Goal: Find specific page/section: Find specific page/section

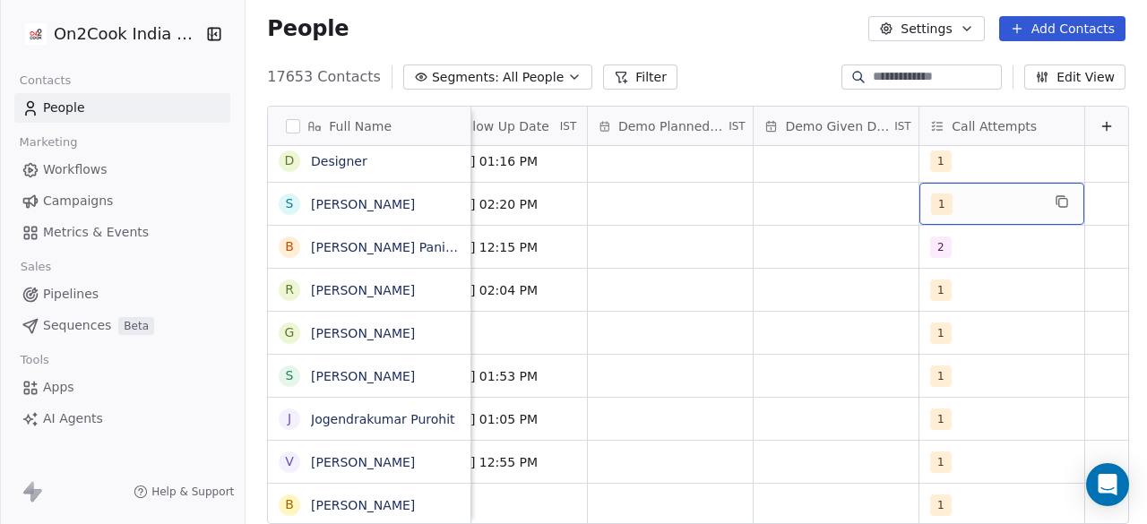
click at [973, 205] on div "1" at bounding box center [985, 205] width 109 height 22
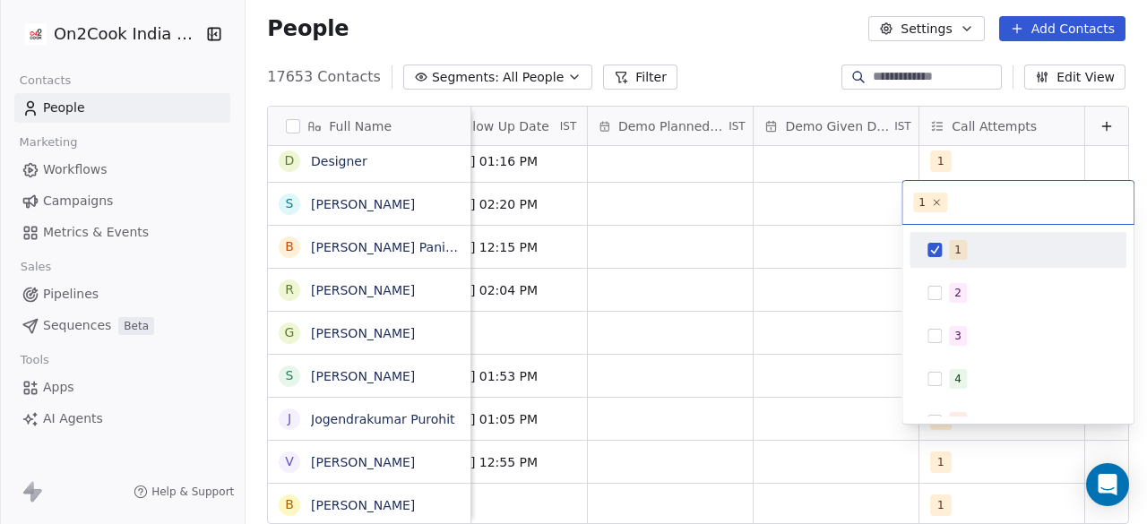
click at [975, 193] on input "text" at bounding box center [1037, 203] width 172 height 20
click at [338, 164] on html "On2Cook India Pvt. Ltd. Contacts People Marketing Workflows Campaigns Metrics &…" at bounding box center [573, 262] width 1147 height 524
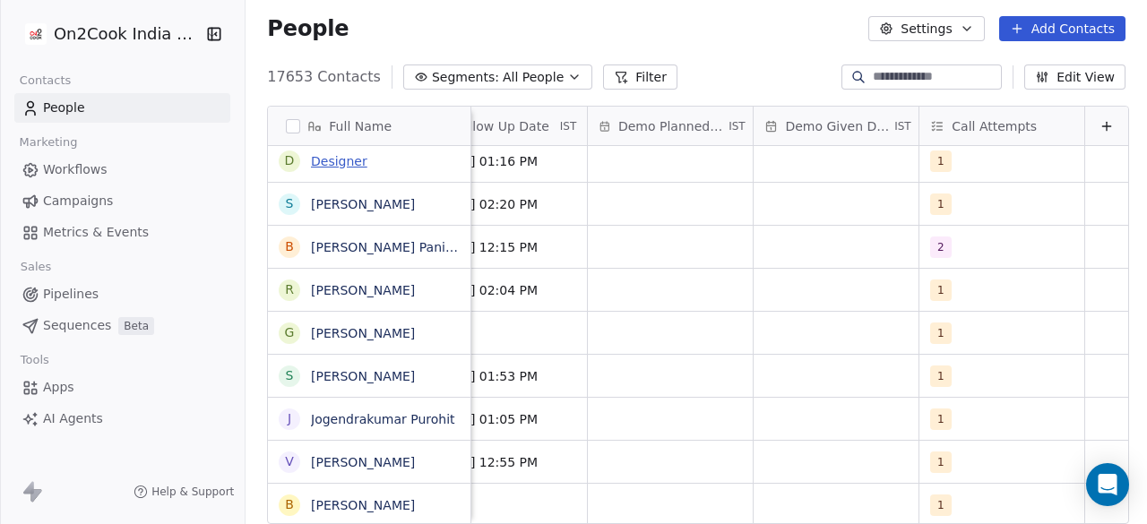
click at [330, 162] on link "Designer" at bounding box center [339, 161] width 56 height 14
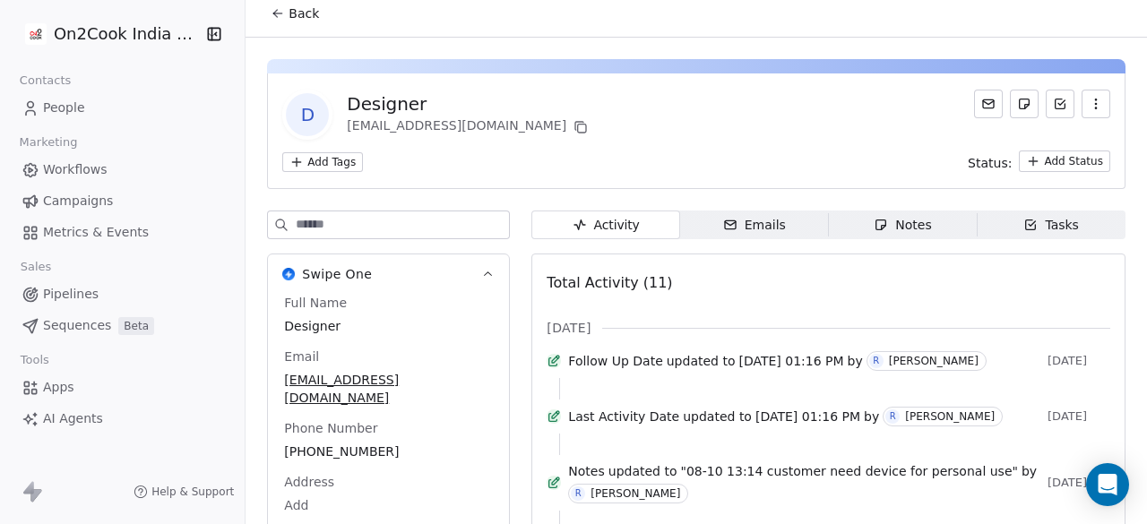
click at [297, 14] on span "Back" at bounding box center [303, 13] width 30 height 18
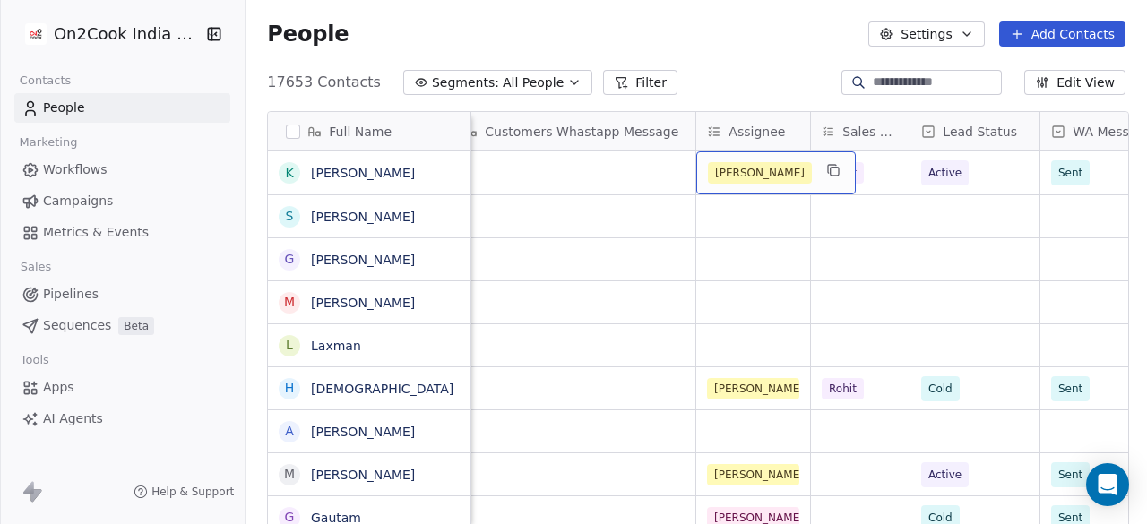
click at [760, 189] on div "[PERSON_NAME]" at bounding box center [775, 172] width 159 height 43
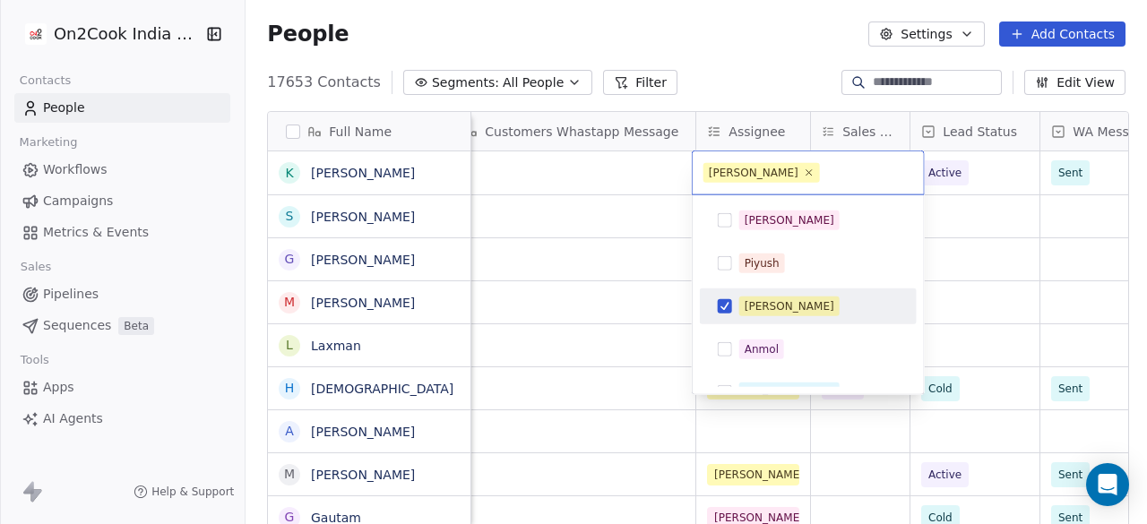
click at [527, 254] on html "On2Cook India Pvt. Ltd. Contacts People Marketing Workflows Campaigns Metrics &…" at bounding box center [573, 262] width 1147 height 524
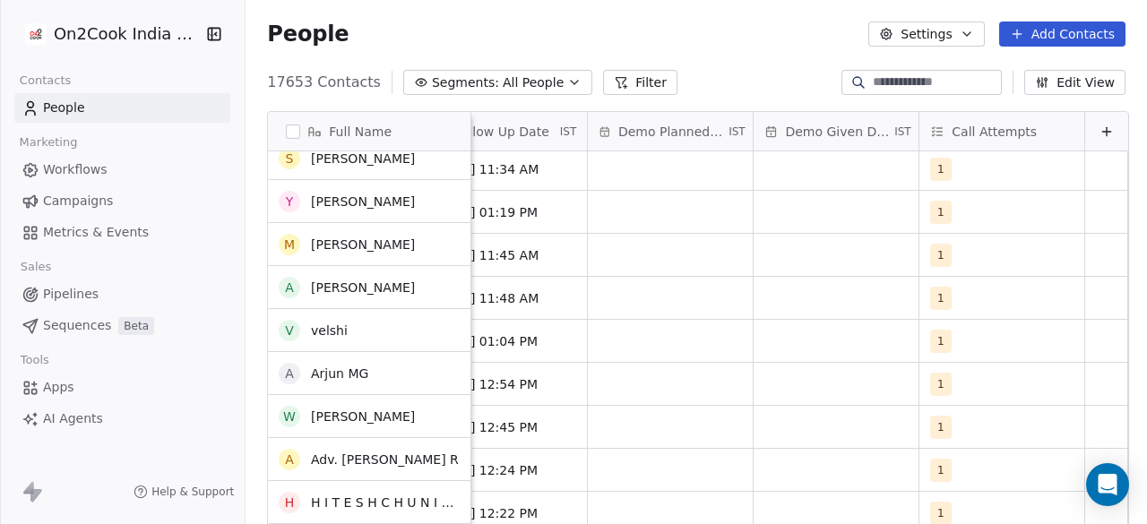
scroll to position [541, 0]
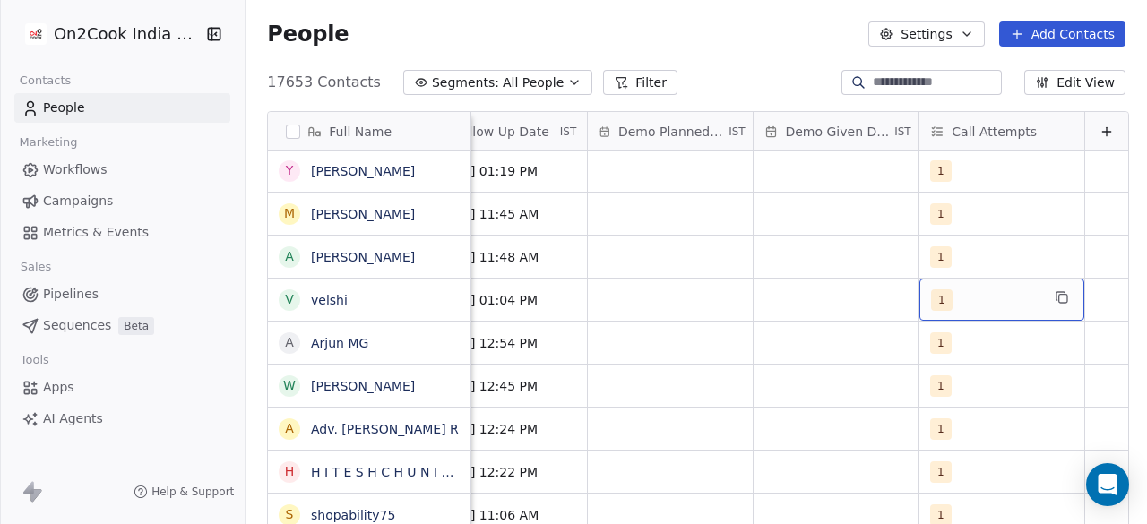
click at [955, 295] on div "1" at bounding box center [985, 300] width 109 height 22
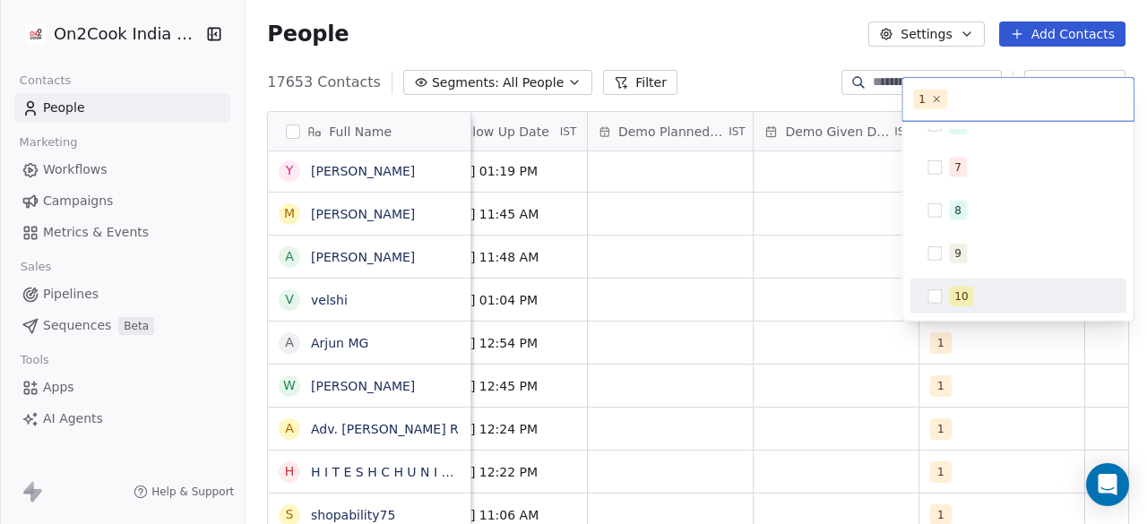
click at [785, 290] on html "On2Cook India Pvt. Ltd. Contacts People Marketing Workflows Campaigns Metrics &…" at bounding box center [573, 262] width 1147 height 524
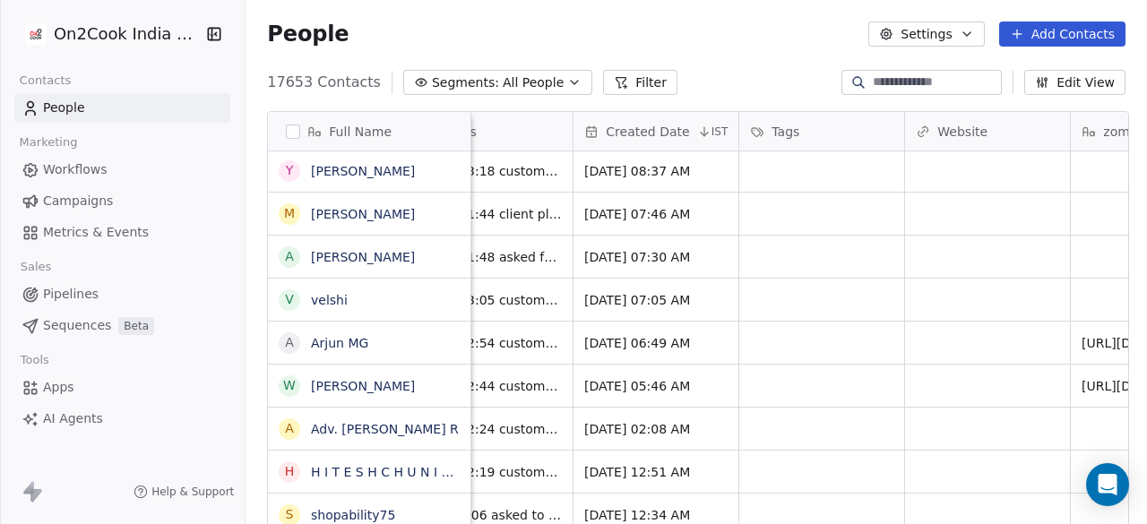
scroll to position [0, 1961]
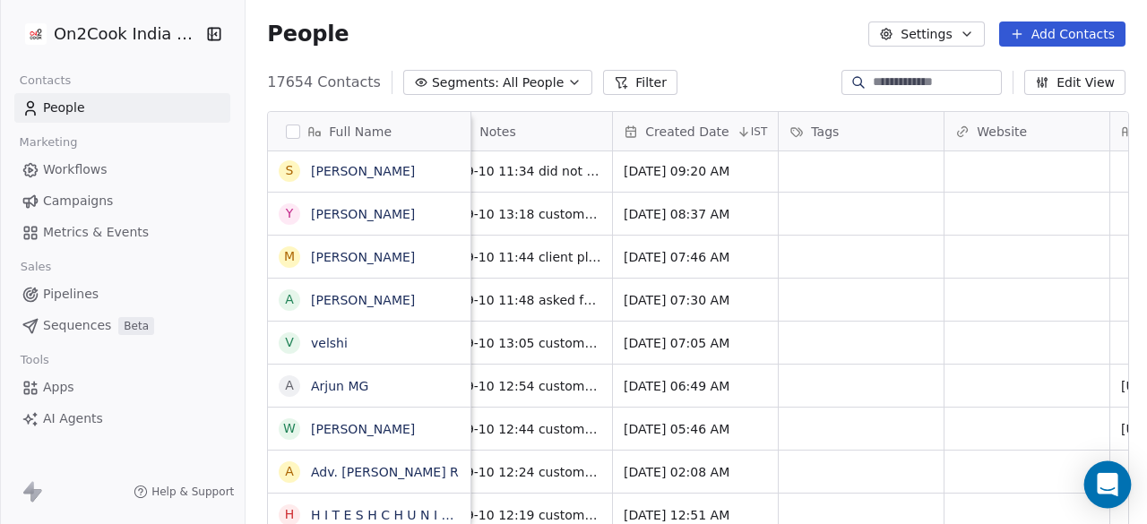
click at [1102, 476] on icon "Open Intercom Messenger" at bounding box center [1107, 484] width 21 height 23
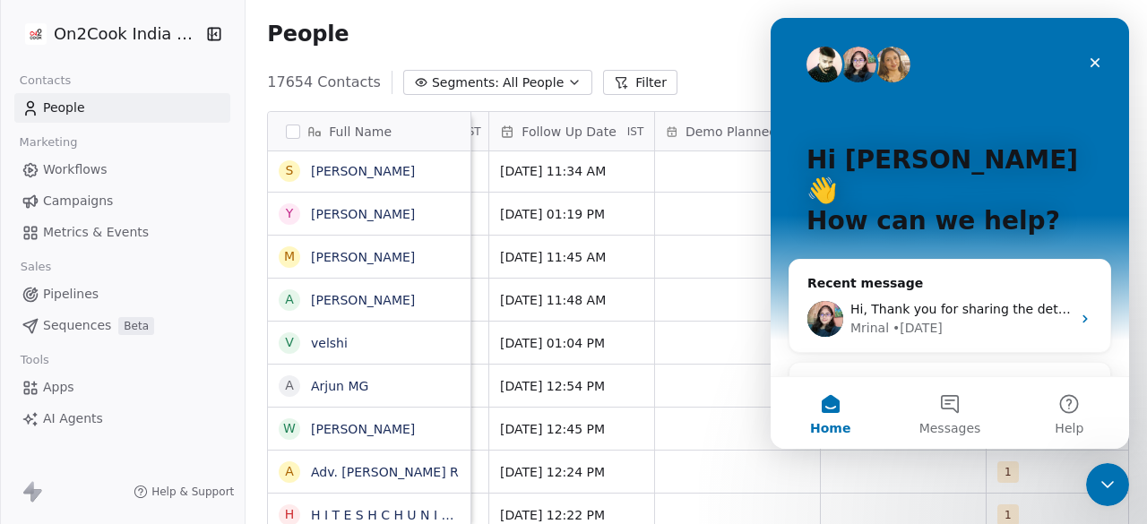
scroll to position [0, 2993]
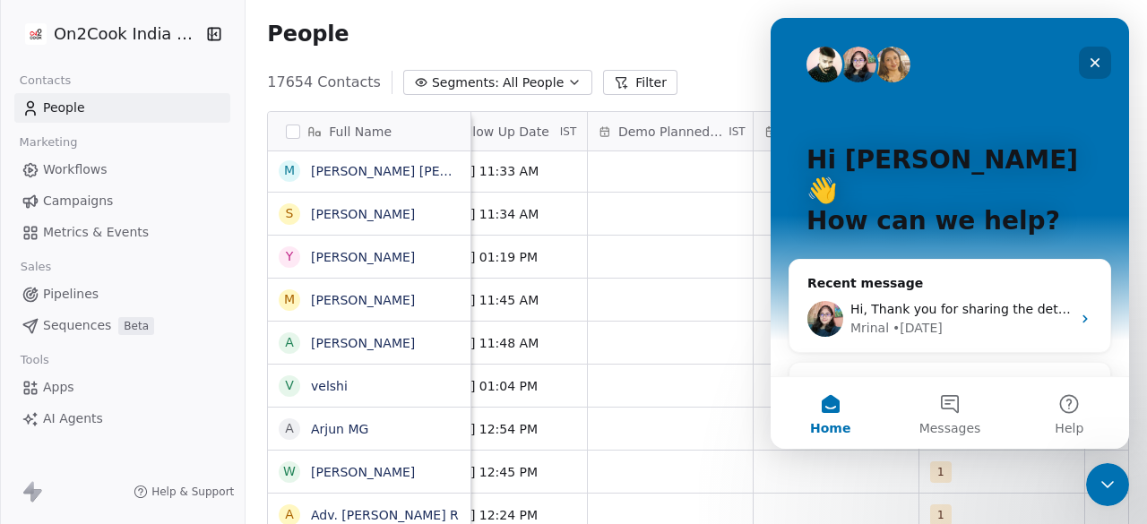
click at [1092, 63] on icon "Close" at bounding box center [1095, 63] width 14 height 14
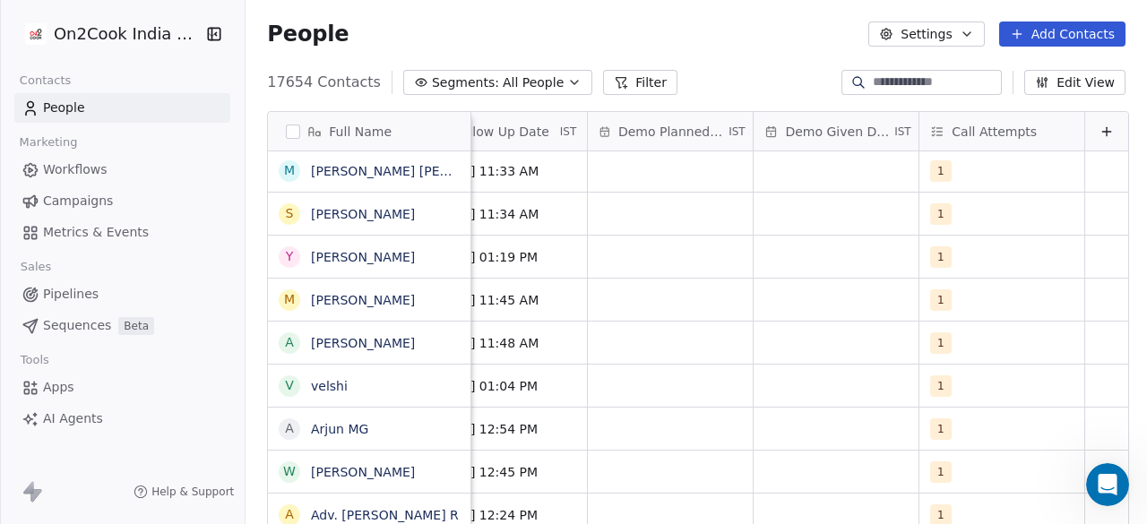
scroll to position [0, 0]
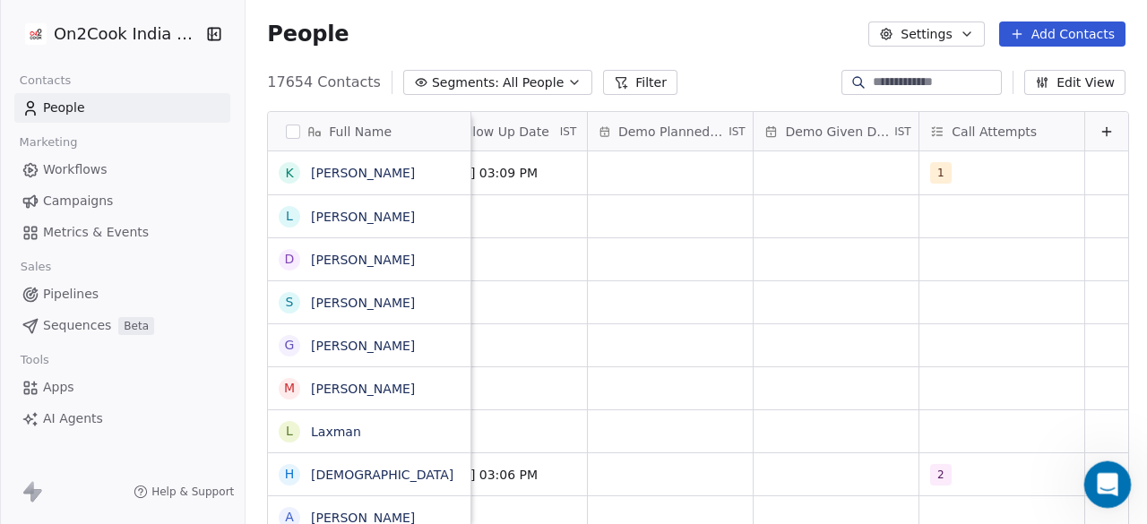
click at [1098, 481] on icon "Open Intercom Messenger" at bounding box center [1105, 483] width 30 height 30
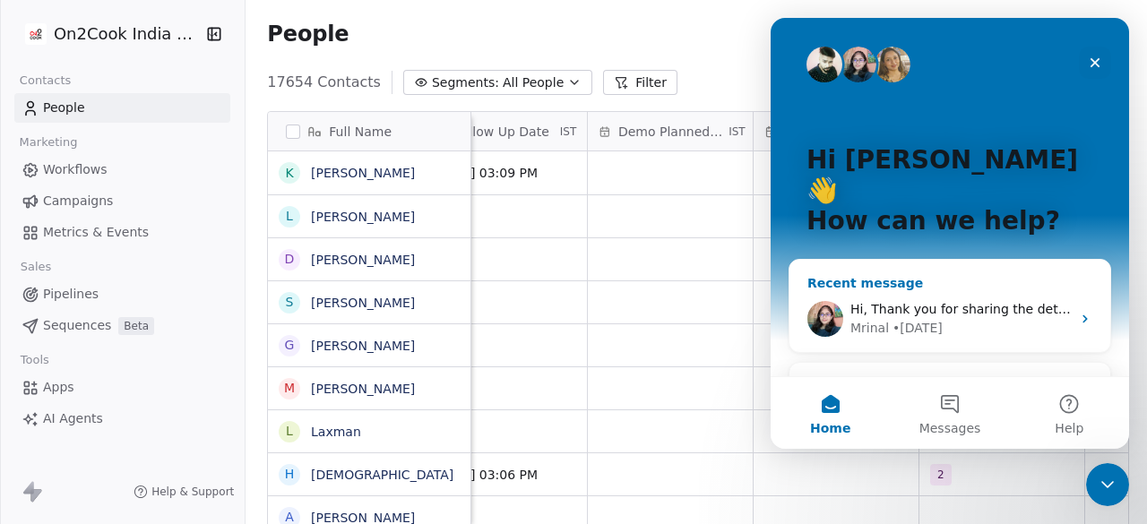
scroll to position [12, 0]
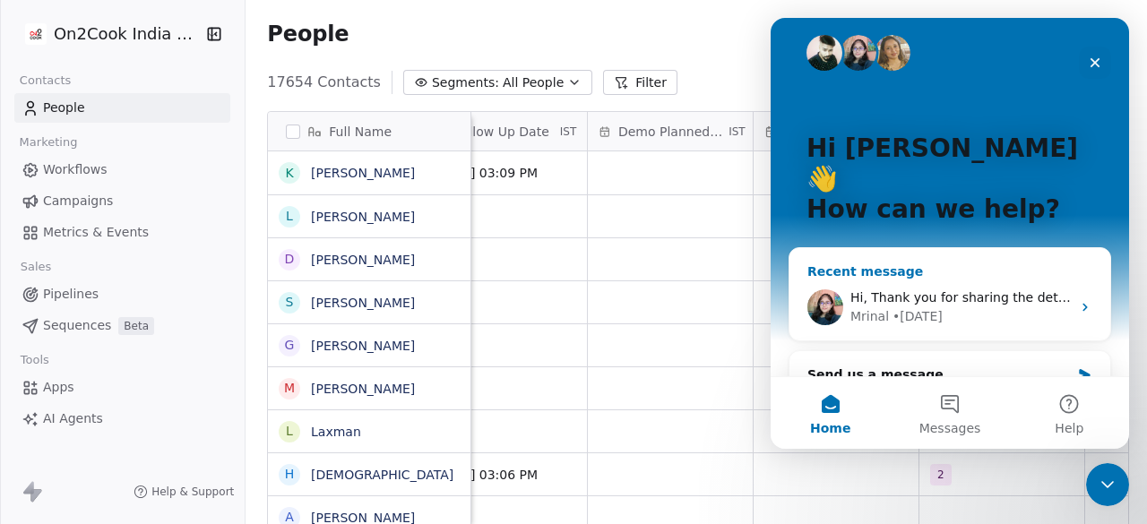
click at [1082, 304] on icon "Intercom messenger" at bounding box center [1084, 308] width 4 height 8
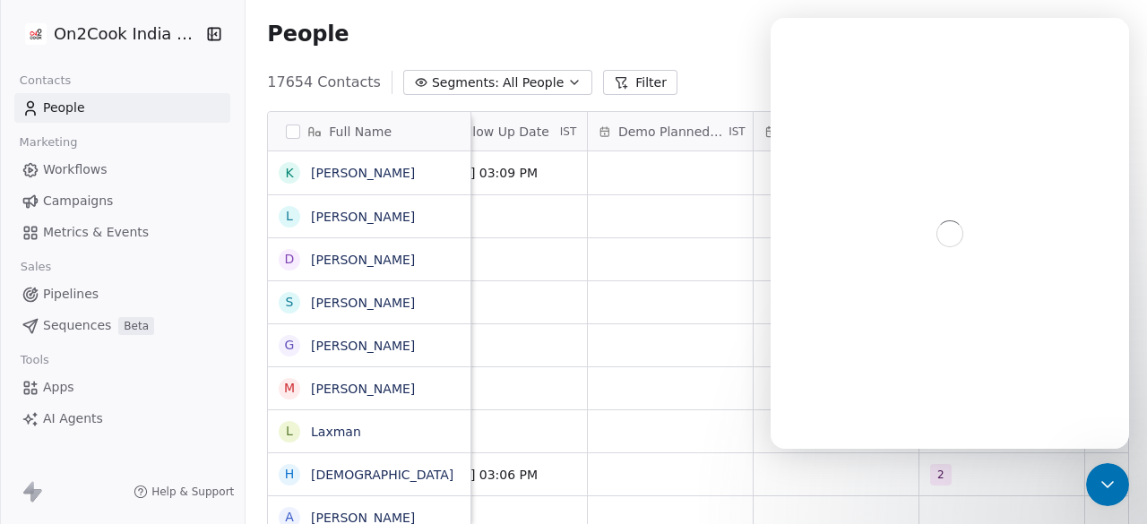
scroll to position [0, 0]
